Goal: Task Accomplishment & Management: Use online tool/utility

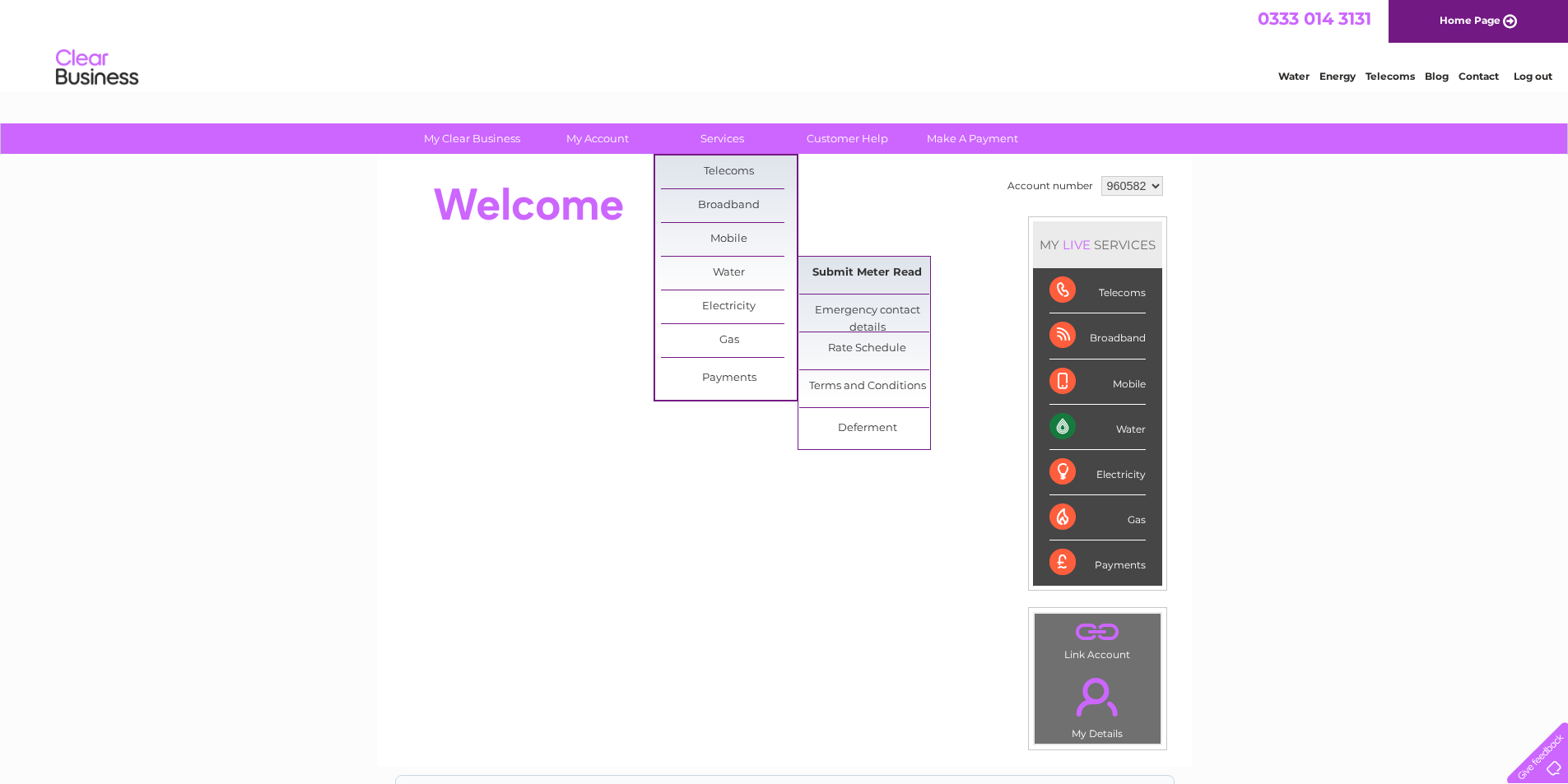
click at [836, 284] on link "Submit Meter Read" at bounding box center [867, 273] width 136 height 33
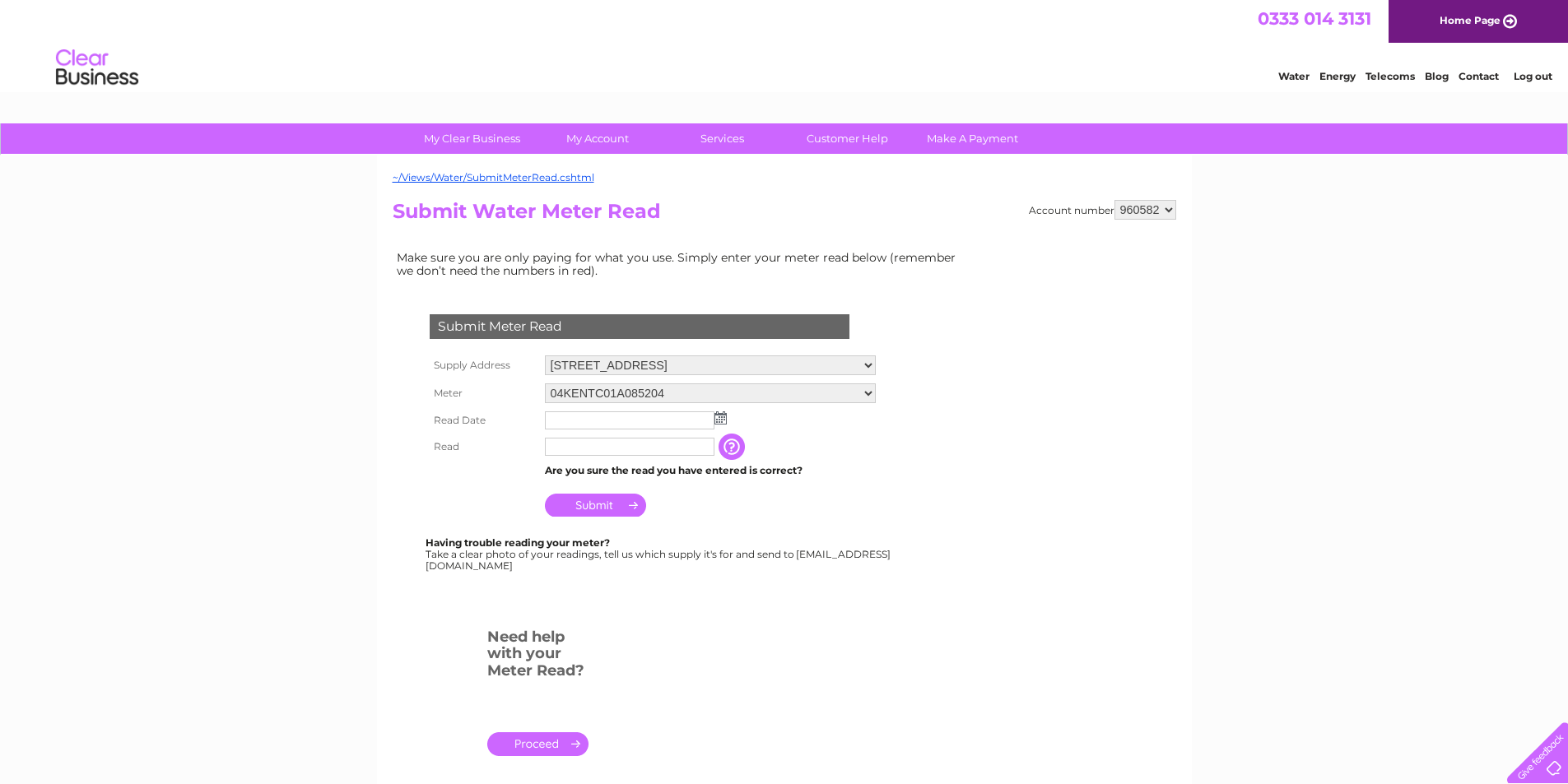
click at [723, 423] on img at bounding box center [721, 419] width 13 height 14
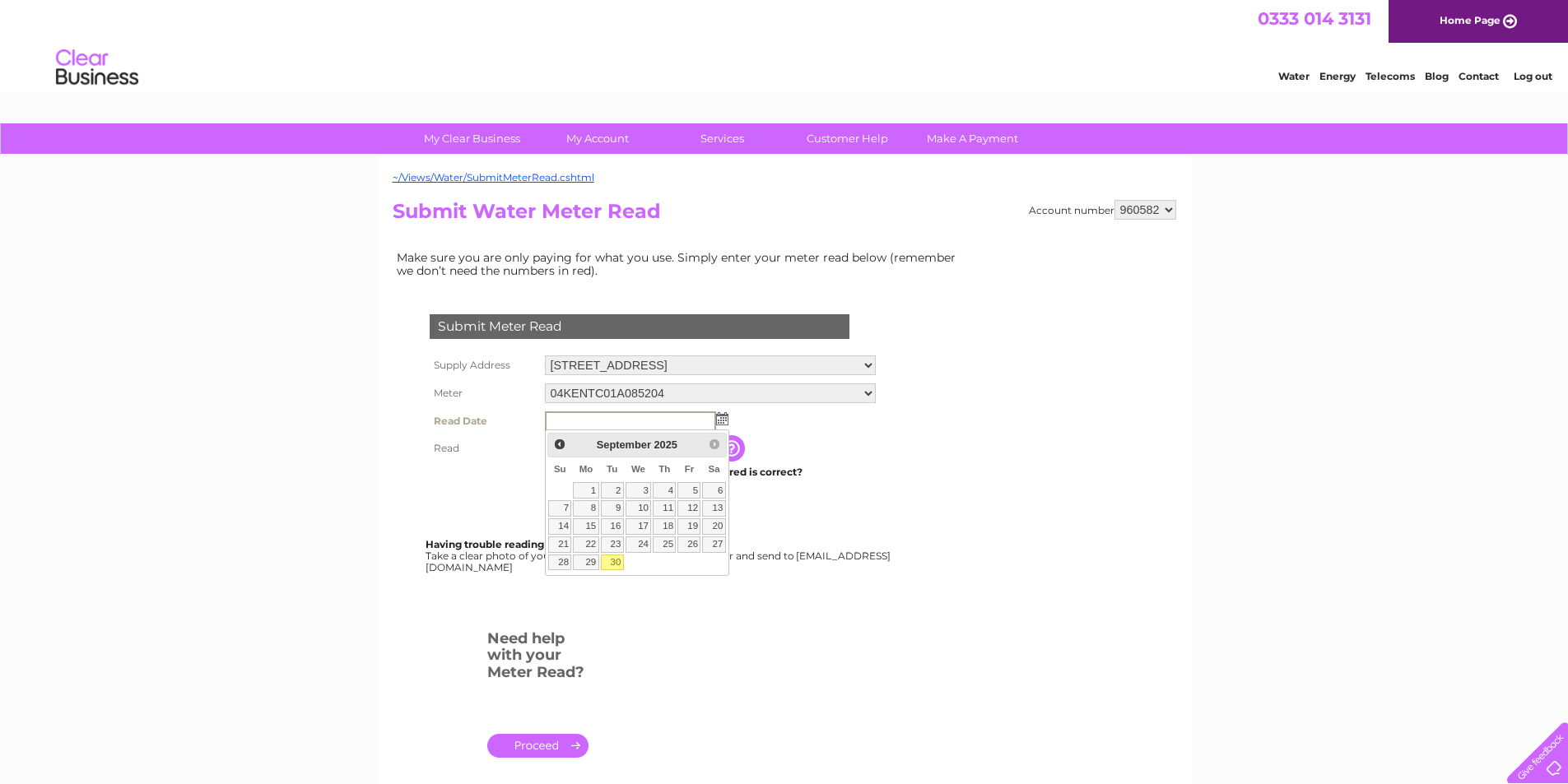
click at [605, 566] on link "30" at bounding box center [613, 562] width 23 height 16
type input "2025/09/30"
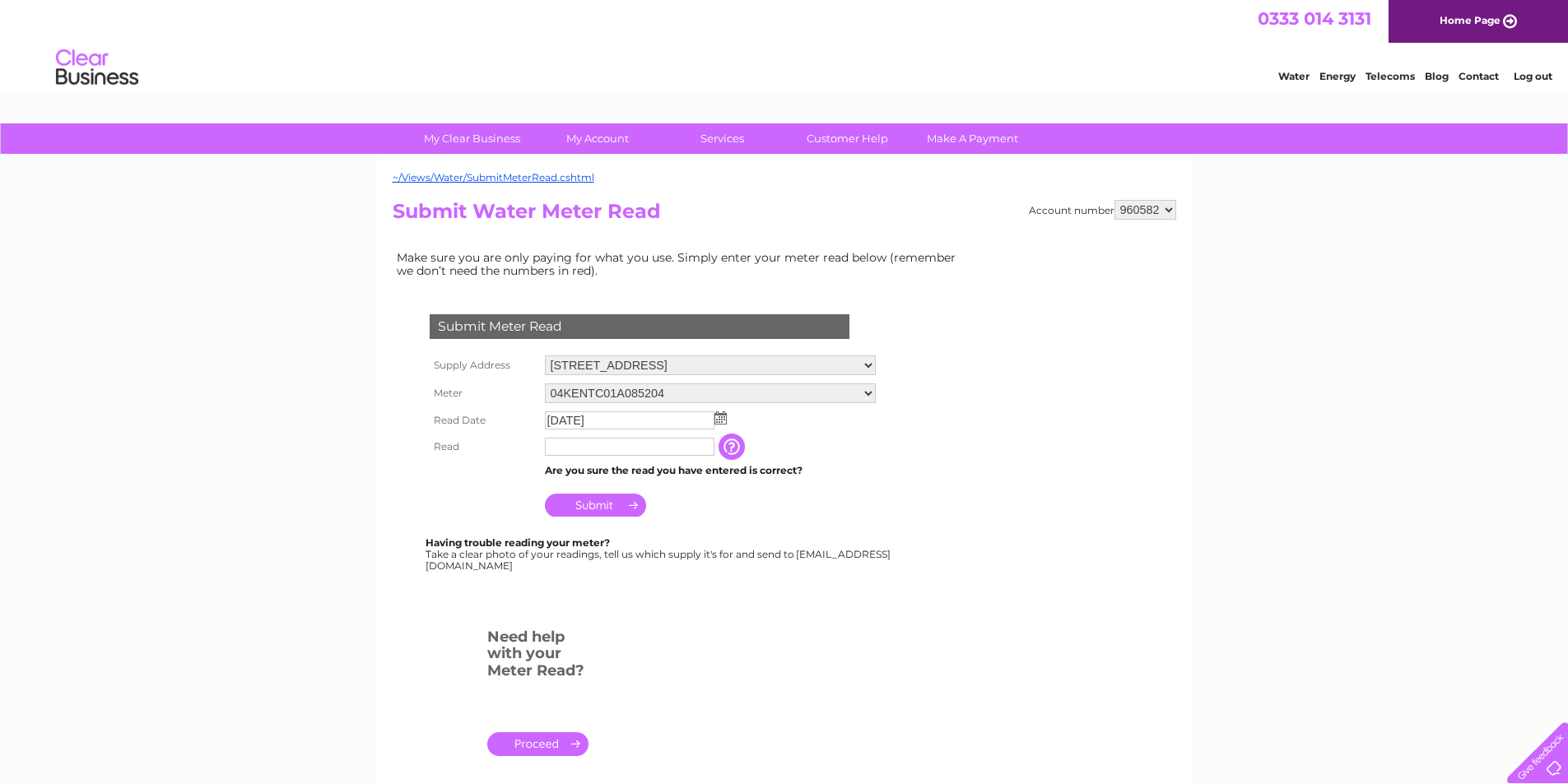
click at [591, 454] on input "text" at bounding box center [630, 446] width 170 height 18
type input "4550"
click at [613, 507] on input "Submit" at bounding box center [595, 505] width 101 height 23
